Goal: Task Accomplishment & Management: Complete application form

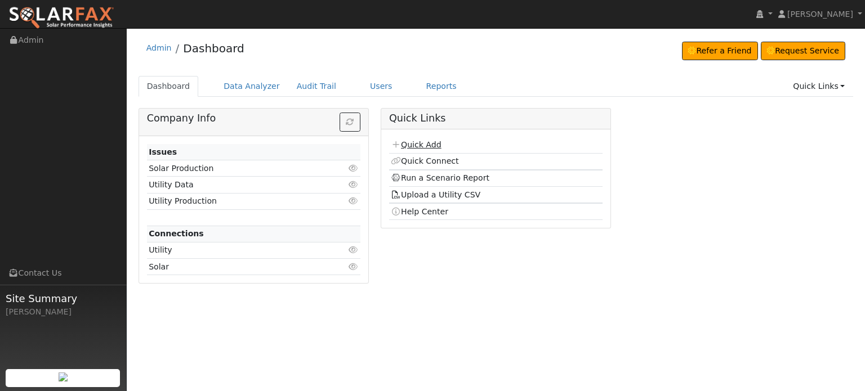
click at [416, 143] on link "Quick Add" at bounding box center [416, 144] width 50 height 9
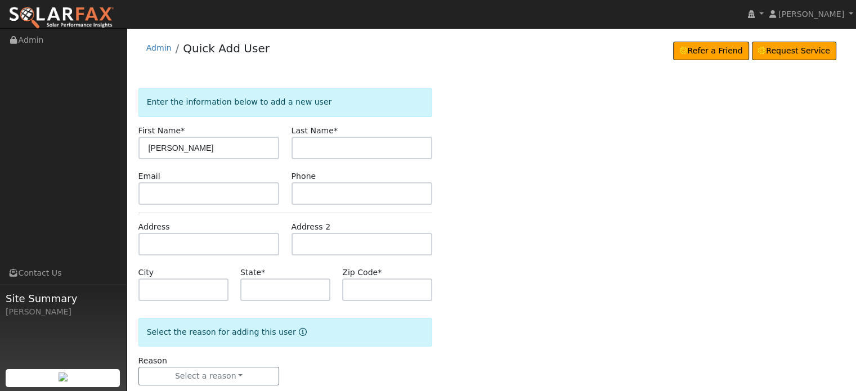
type input "[PERSON_NAME]"
type input "Lambrecht"
click at [146, 236] on input "text" at bounding box center [208, 244] width 141 height 23
click at [150, 247] on input "text" at bounding box center [208, 244] width 141 height 23
paste input "11438 Tower Hill Rd"
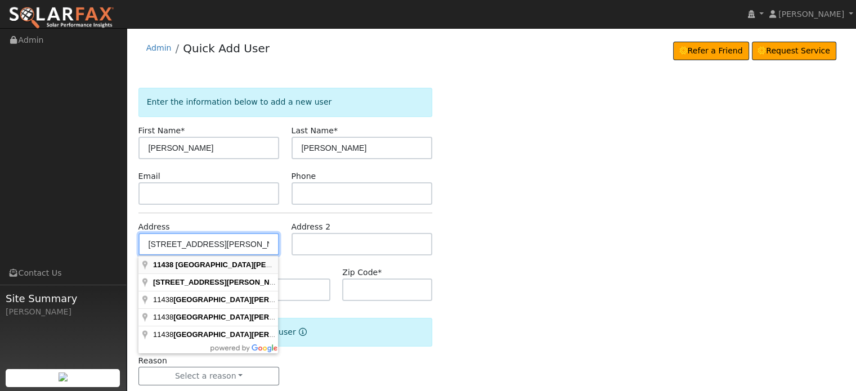
type input "11438 Tower Hill Road"
type input "Nevada City"
type input "CA"
type input "95959"
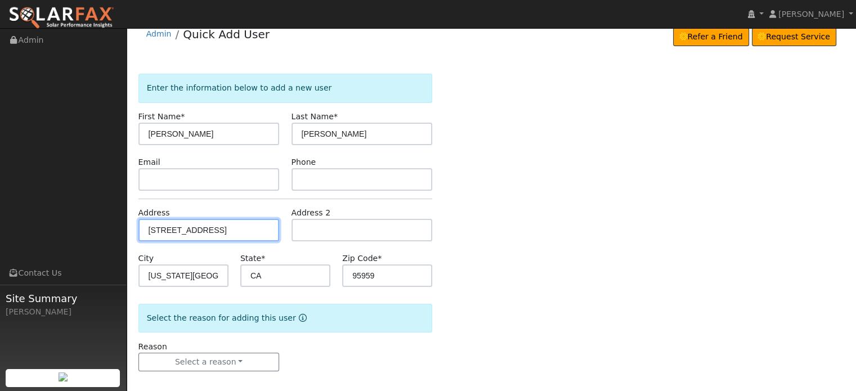
scroll to position [22, 0]
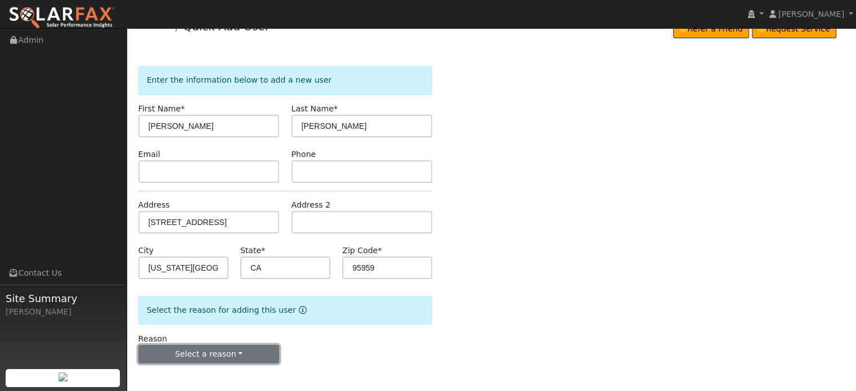
click at [200, 357] on button "Select a reason" at bounding box center [208, 354] width 141 height 19
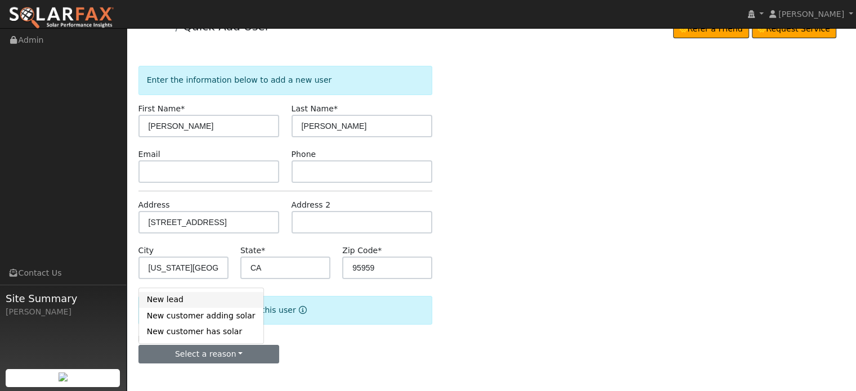
click at [166, 297] on link "New lead" at bounding box center [201, 300] width 124 height 16
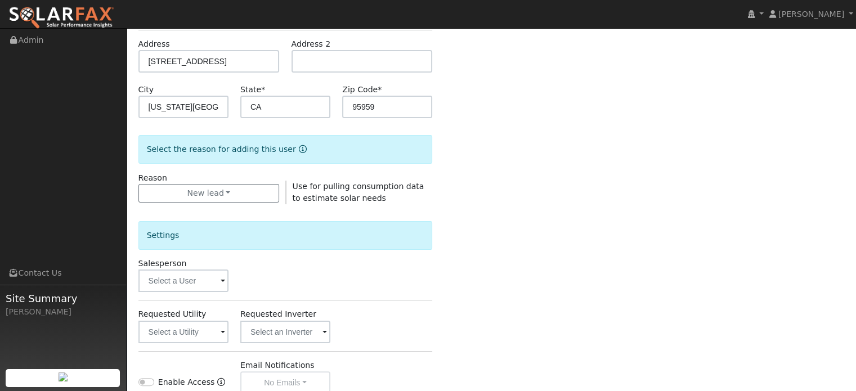
scroll to position [336, 0]
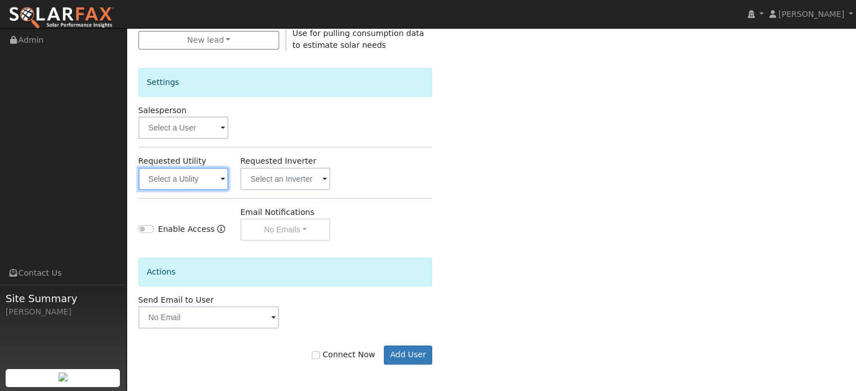
click at [194, 175] on input "text" at bounding box center [183, 179] width 90 height 23
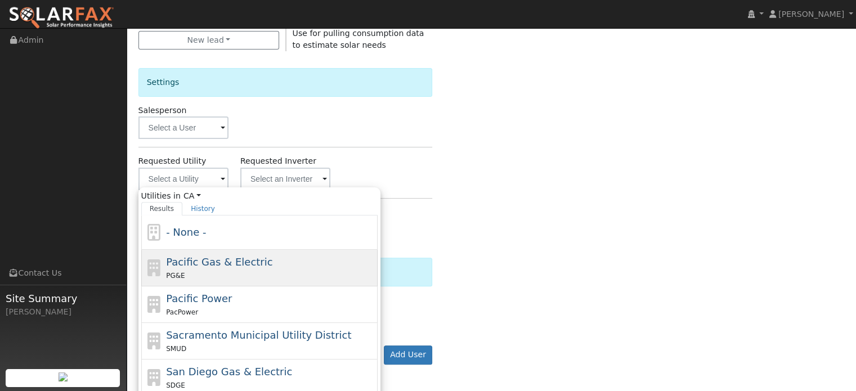
click at [191, 258] on span "Pacific Gas & Electric" at bounding box center [219, 262] width 106 height 12
type input "Pacific Gas & Electric"
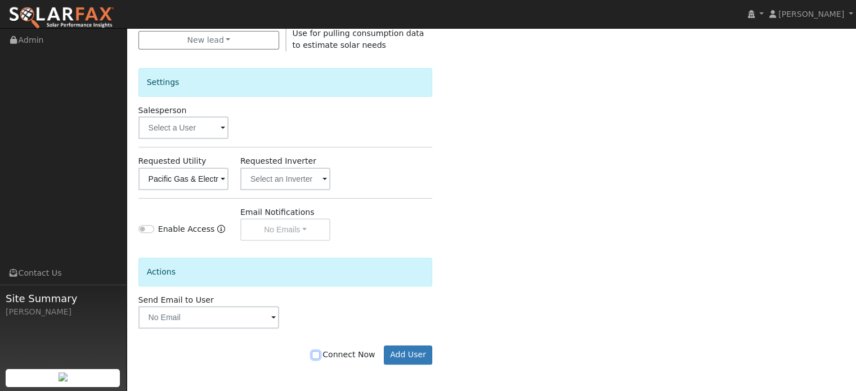
click at [320, 353] on input "Connect Now" at bounding box center [316, 355] width 8 height 8
checkbox input "true"
click at [418, 351] on button "Add User" at bounding box center [408, 355] width 49 height 19
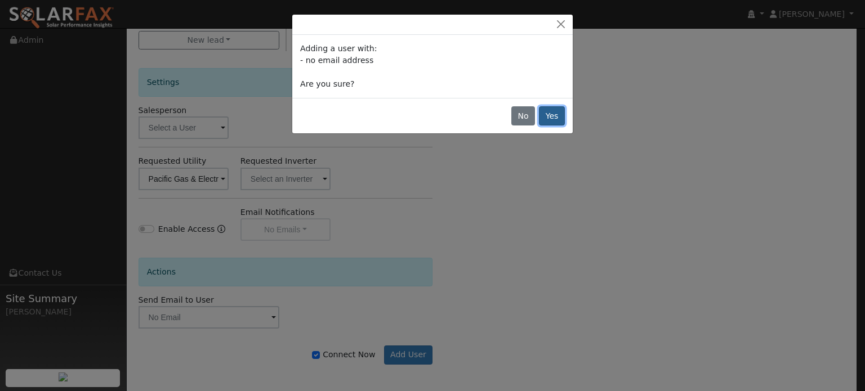
click at [550, 117] on button "Yes" at bounding box center [552, 115] width 26 height 19
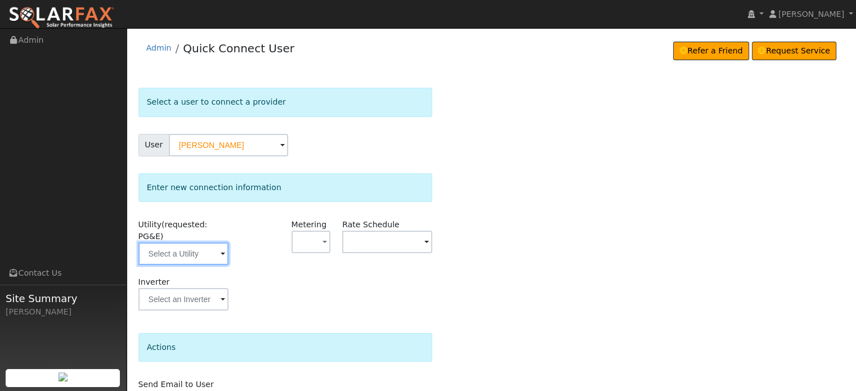
click at [183, 243] on input "text" at bounding box center [183, 254] width 90 height 23
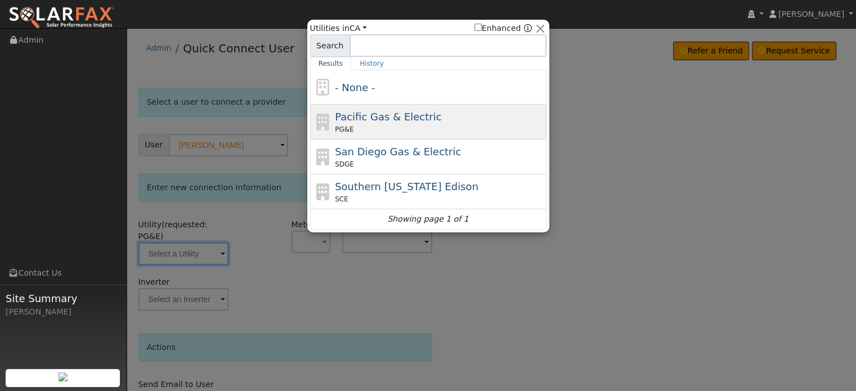
click at [385, 116] on span "Pacific Gas & Electric" at bounding box center [388, 117] width 106 height 12
type input "PG&E"
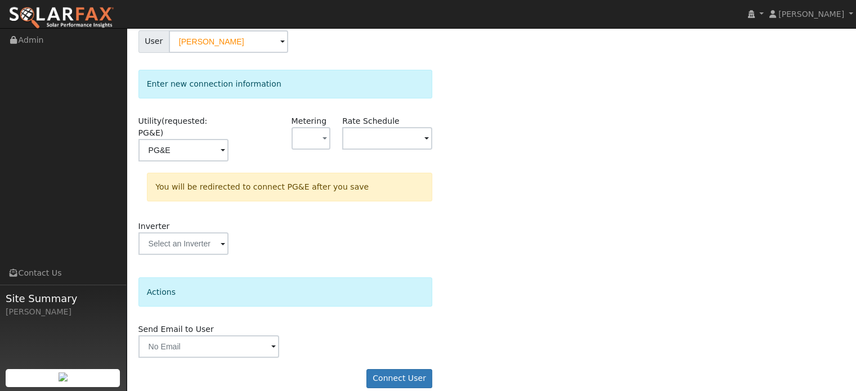
scroll to position [104, 0]
click at [401, 369] on button "Connect User" at bounding box center [400, 378] width 66 height 19
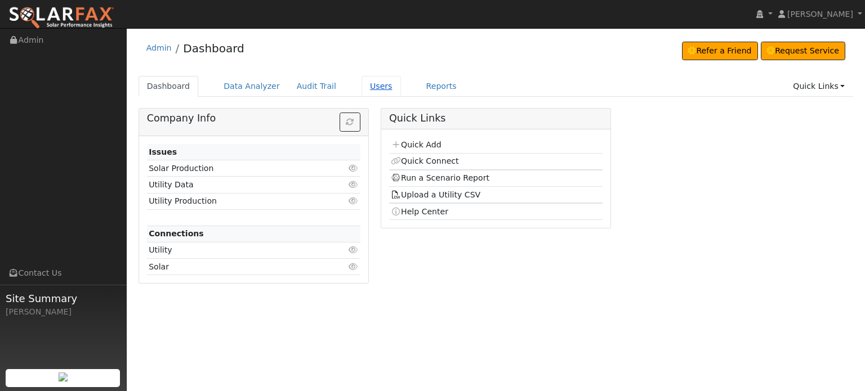
click at [361, 90] on link "Users" at bounding box center [380, 86] width 39 height 21
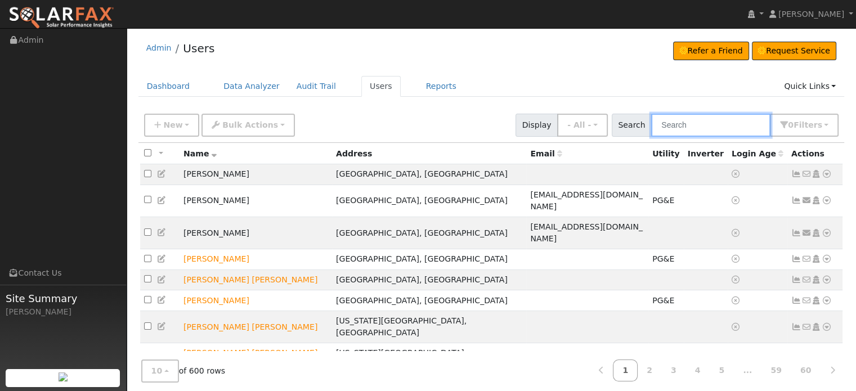
click at [713, 126] on input "text" at bounding box center [710, 125] width 119 height 23
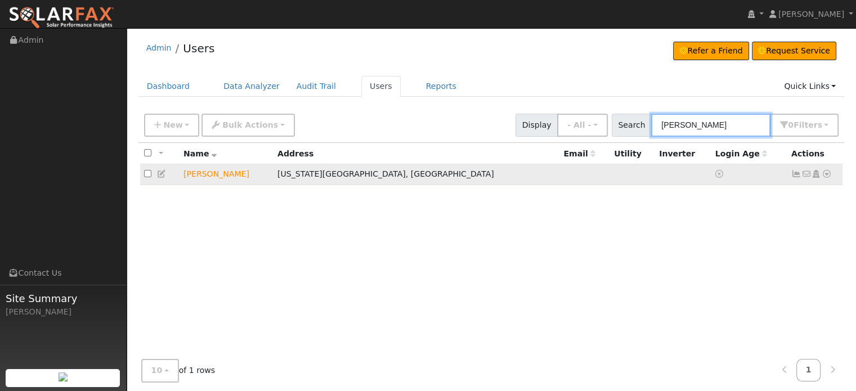
type input "yannick"
click at [829, 176] on icon at bounding box center [827, 174] width 10 height 8
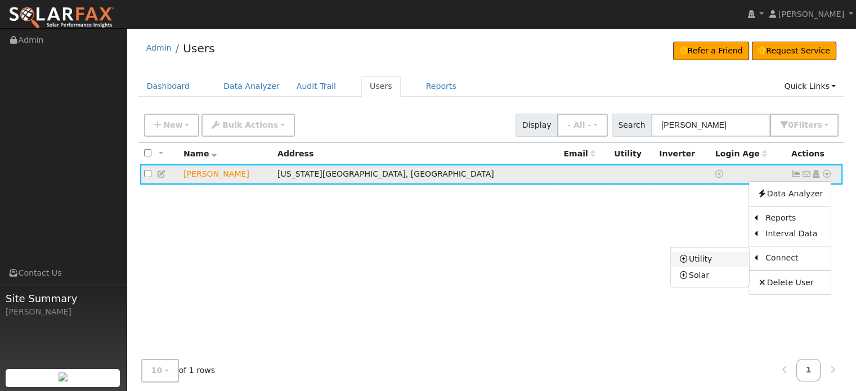
click at [704, 258] on link "Utility" at bounding box center [710, 260] width 78 height 16
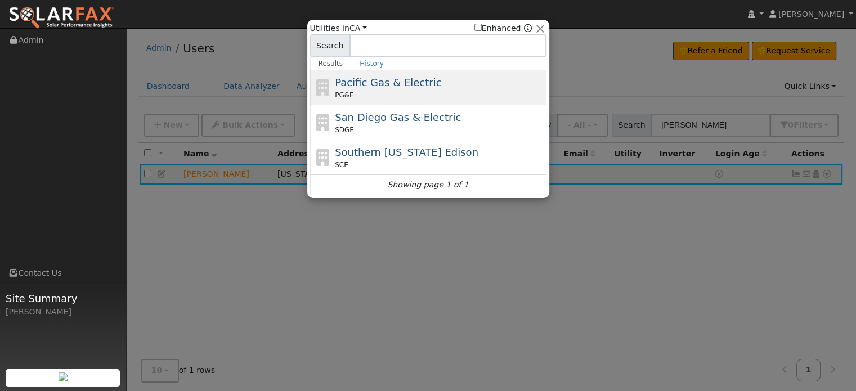
click at [392, 78] on span "Pacific Gas & Electric" at bounding box center [388, 83] width 106 height 12
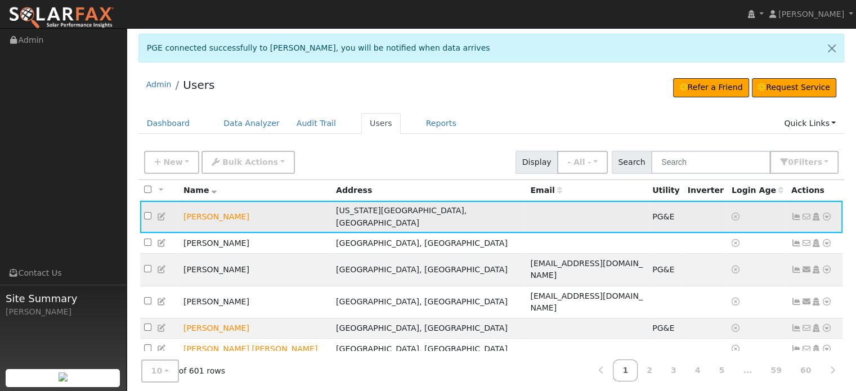
click at [793, 213] on icon at bounding box center [797, 217] width 10 height 8
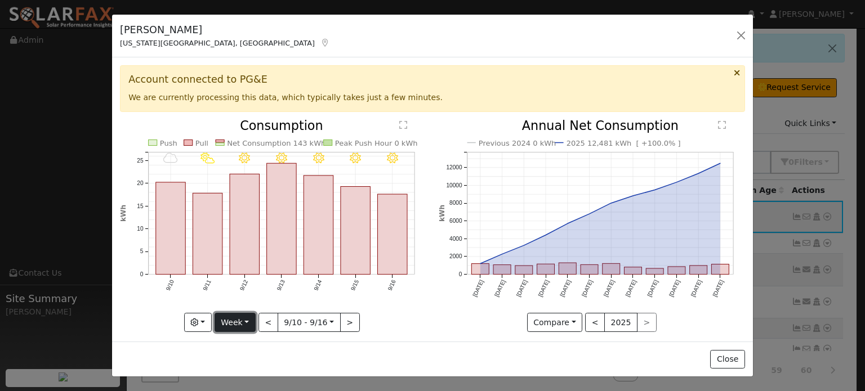
click at [252, 320] on button "Week" at bounding box center [235, 322] width 41 height 19
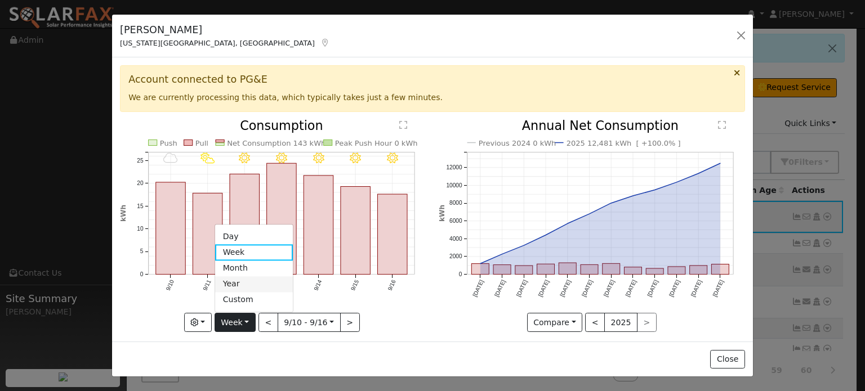
click at [244, 285] on link "Year" at bounding box center [254, 284] width 78 height 16
type input "[DATE]"
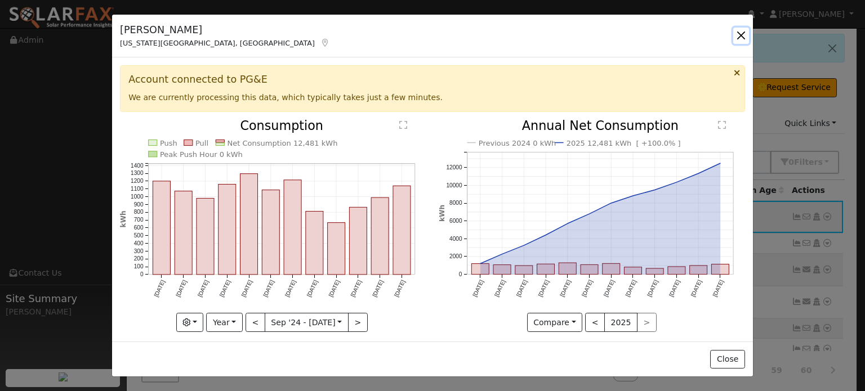
click at [739, 35] on button "button" at bounding box center [741, 36] width 16 height 16
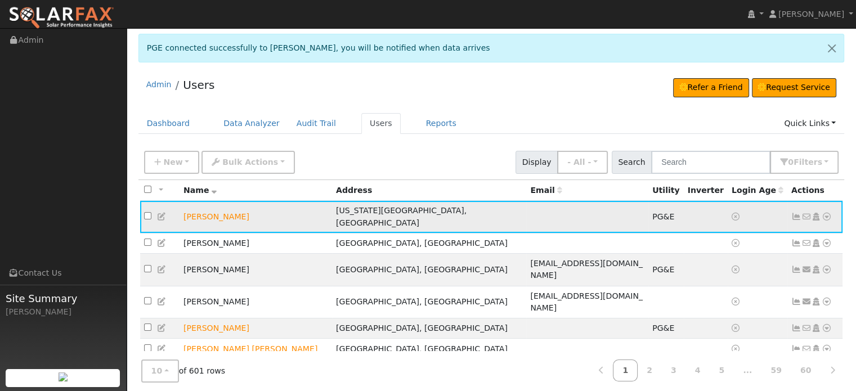
click at [826, 213] on icon at bounding box center [827, 217] width 10 height 8
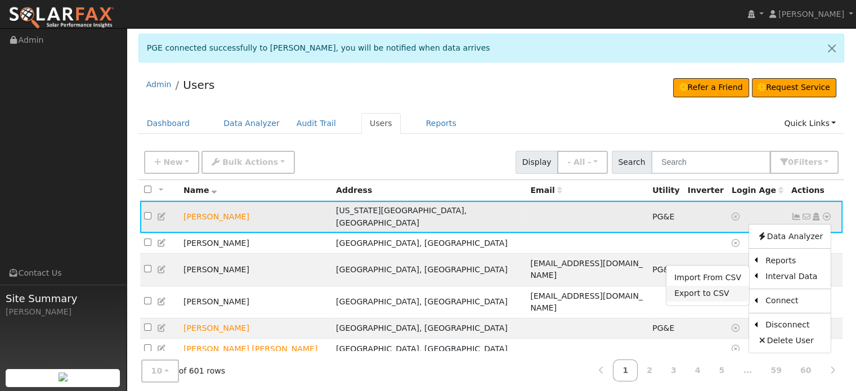
click at [707, 288] on link "Export to CSV" at bounding box center [708, 294] width 83 height 16
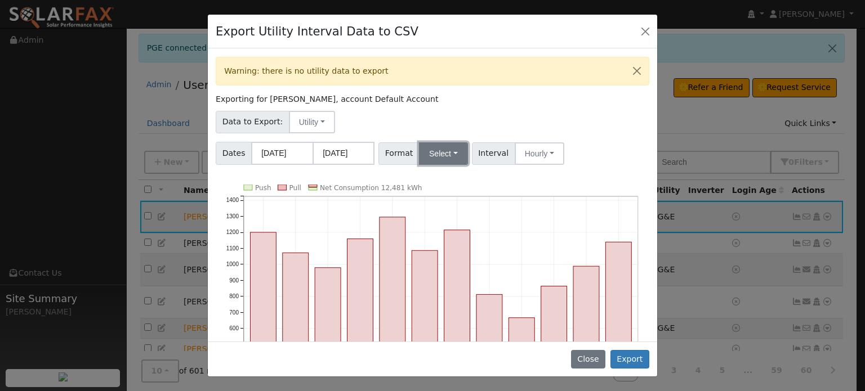
click at [446, 146] on button "Select" at bounding box center [443, 153] width 49 height 23
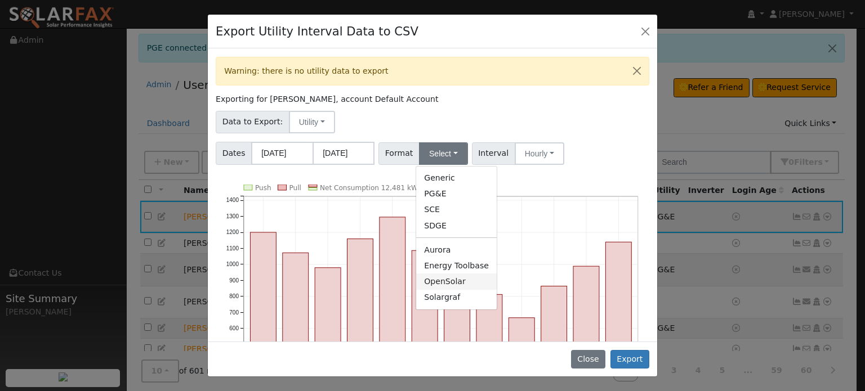
click at [430, 282] on link "OpenSolar" at bounding box center [456, 282] width 81 height 16
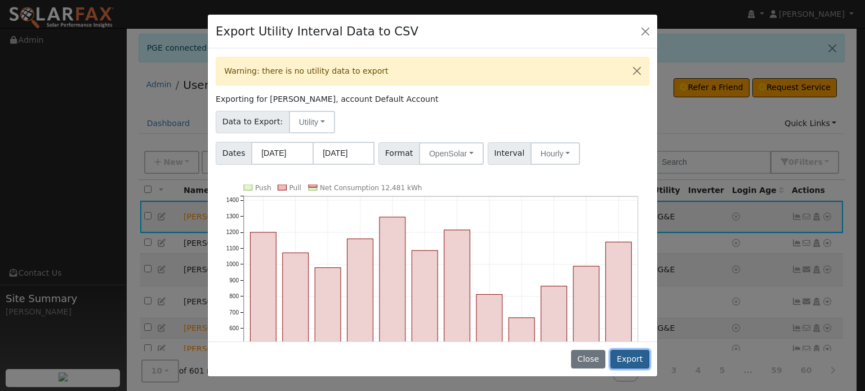
click at [634, 360] on button "Export" at bounding box center [629, 359] width 39 height 19
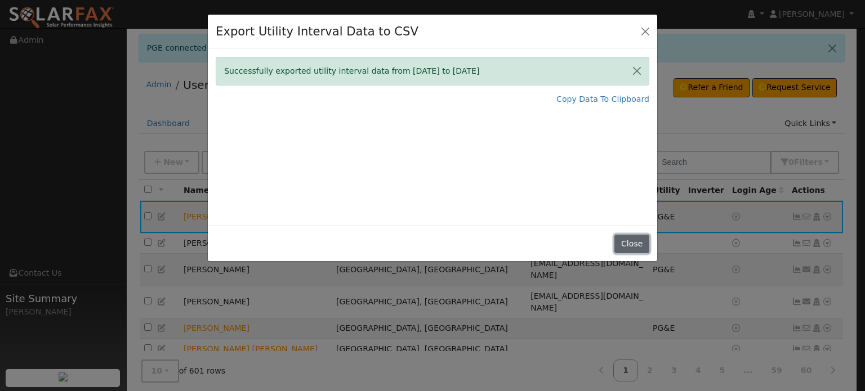
click at [631, 243] on button "Close" at bounding box center [631, 244] width 34 height 19
